Goal: Task Accomplishment & Management: Manage account settings

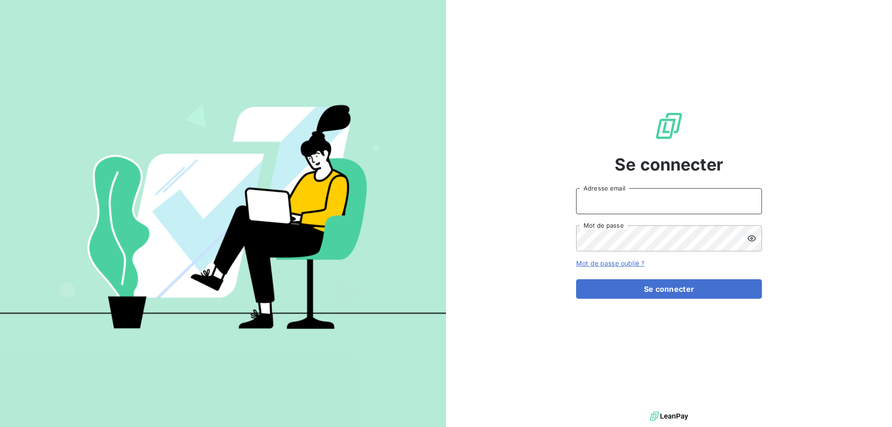
click at [669, 198] on input "Adresse email" at bounding box center [669, 201] width 186 height 26
type input "[EMAIL_ADDRESS][DOMAIN_NAME]"
click at [576, 279] on button "Se connecter" at bounding box center [669, 289] width 186 height 20
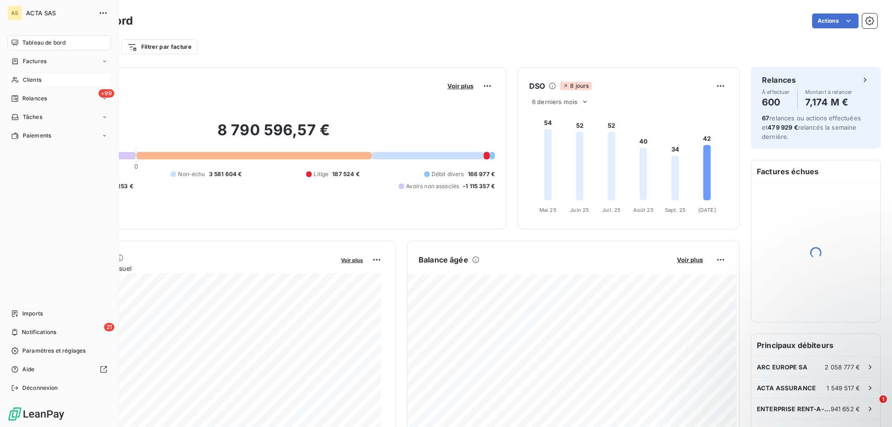
click at [24, 77] on span "Clients" at bounding box center [32, 80] width 19 height 8
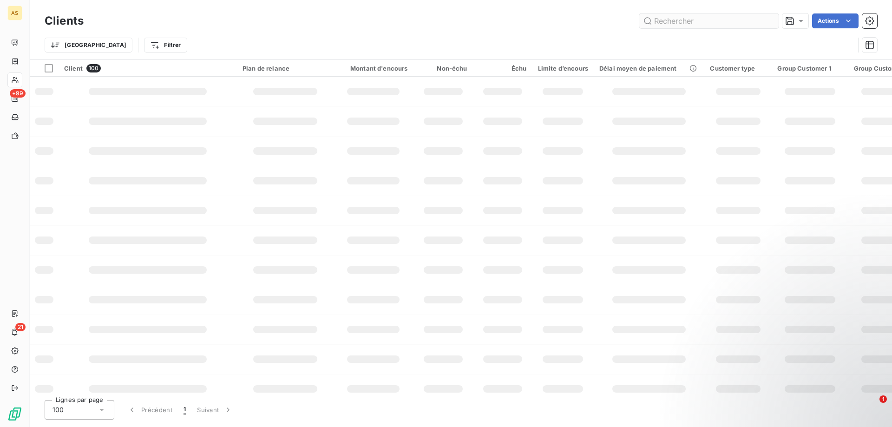
click at [676, 19] on input "text" at bounding box center [708, 20] width 139 height 15
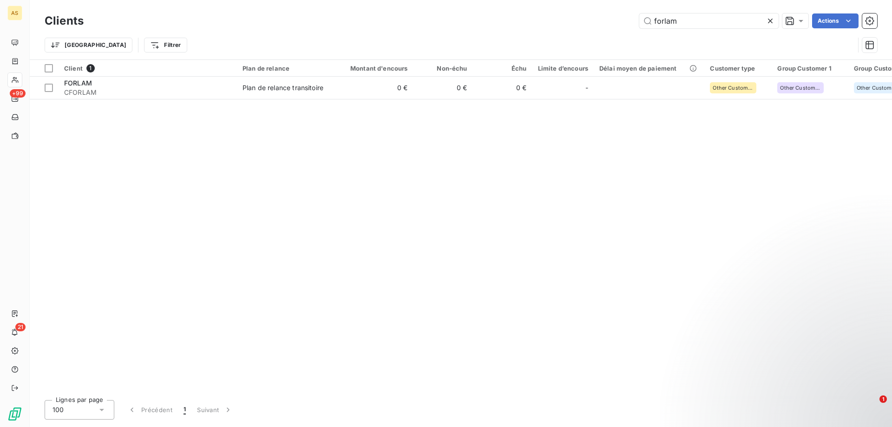
type input "forlam"
click at [329, 140] on div "Client 1 Plan de relance Montant d'encours Non-échu Échu Limite d’encours Délai…" at bounding box center [461, 226] width 862 height 332
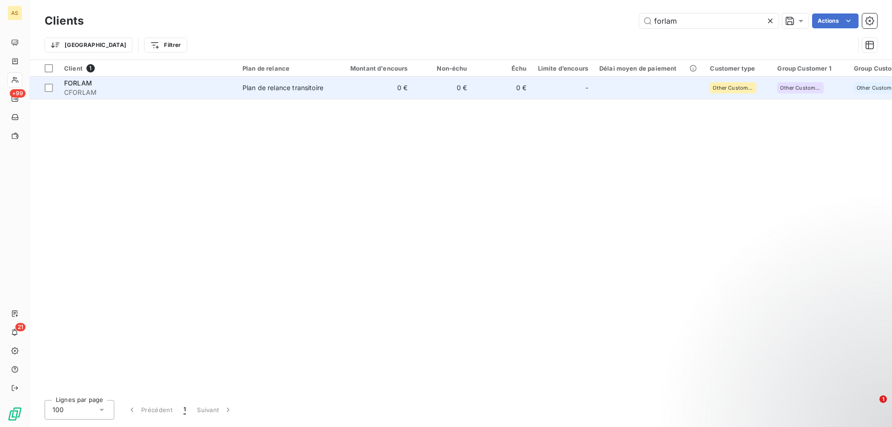
click at [268, 85] on div "Plan de relance transitoire" at bounding box center [282, 87] width 81 height 9
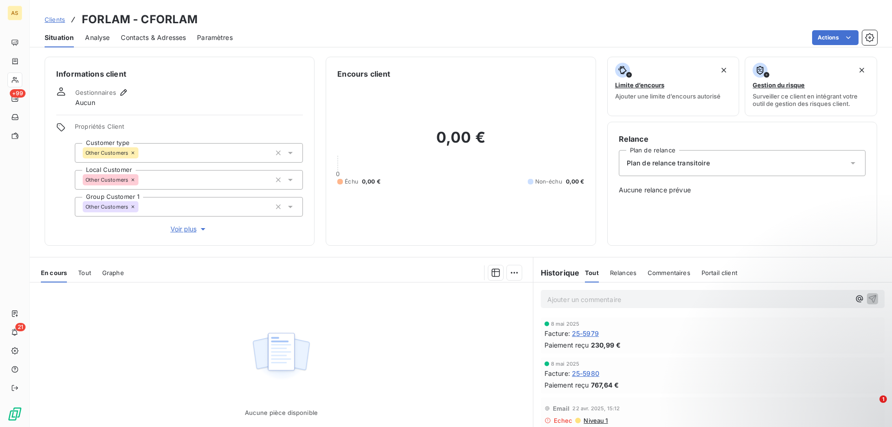
click at [59, 20] on span "Clients" at bounding box center [55, 19] width 20 height 7
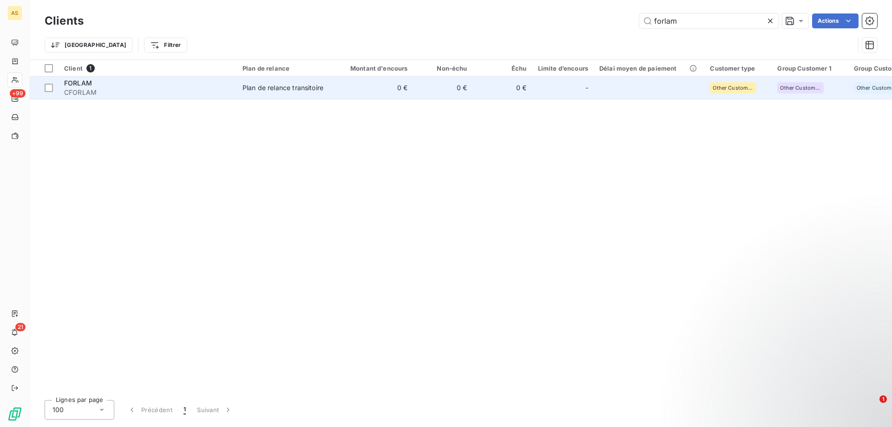
click at [293, 88] on div "Plan de relance transitoire" at bounding box center [282, 87] width 81 height 9
